Goal: Find specific page/section: Find specific page/section

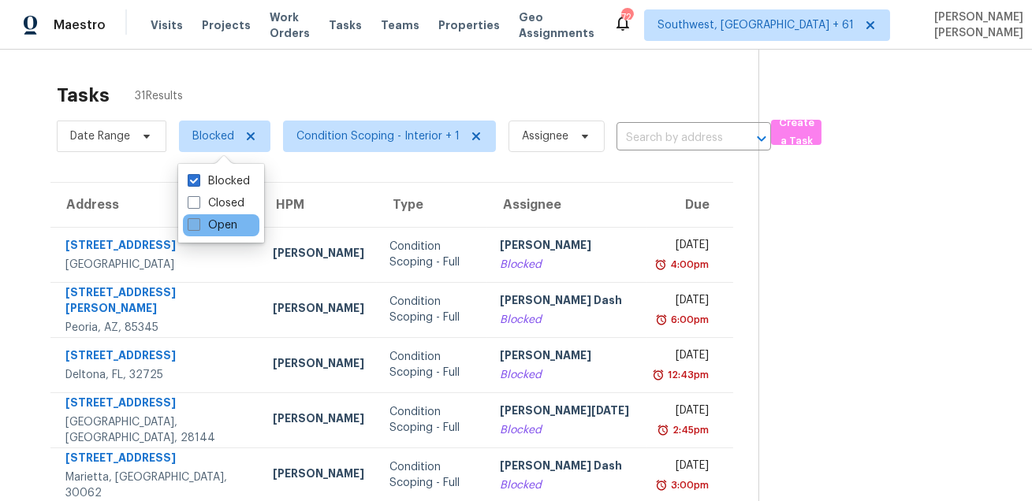
click at [202, 222] on label "Open" at bounding box center [213, 226] width 50 height 16
click at [198, 222] on input "Open" at bounding box center [193, 223] width 10 height 10
checkbox input "true"
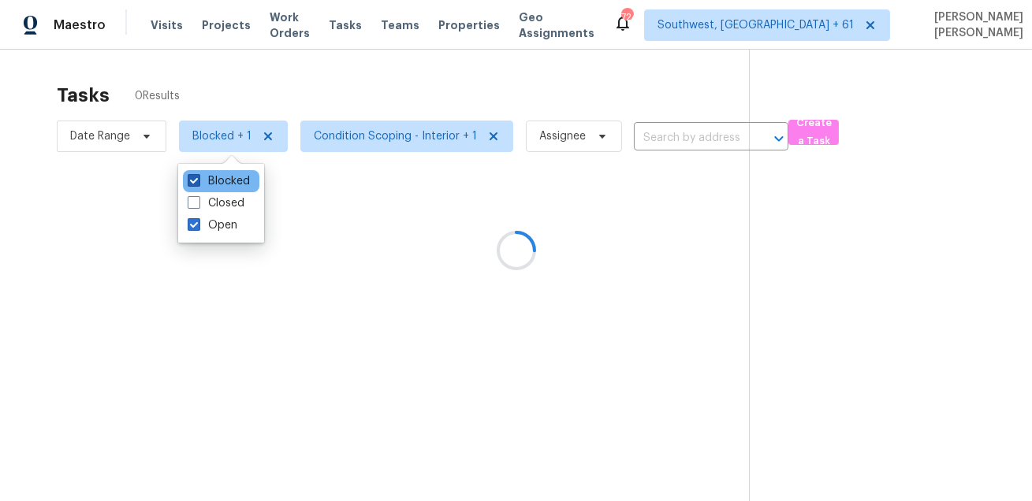
click at [209, 188] on label "Blocked" at bounding box center [219, 181] width 62 height 16
click at [198, 184] on input "Blocked" at bounding box center [193, 178] width 10 height 10
checkbox input "false"
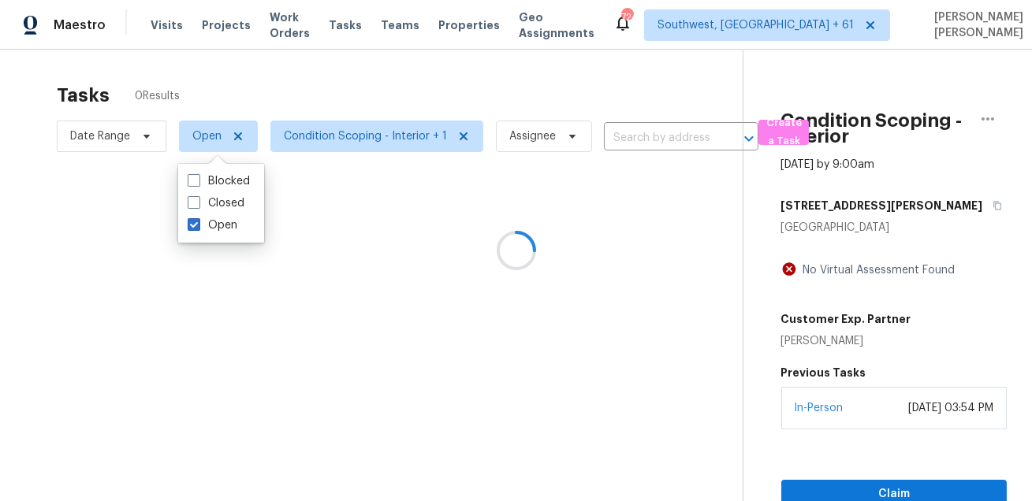
click at [240, 108] on div at bounding box center [516, 250] width 1032 height 501
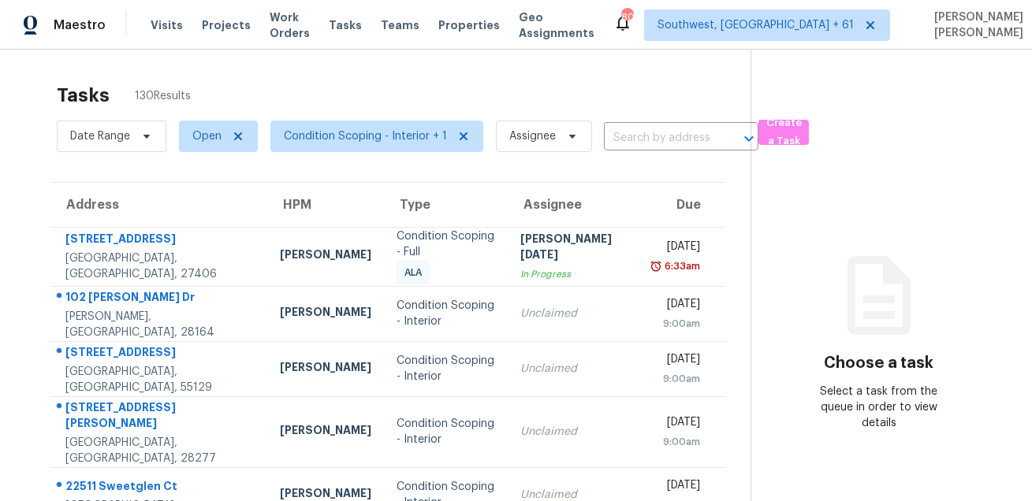
click at [508, 84] on div "Tasks 130 Results" at bounding box center [404, 95] width 694 height 41
